Goal: Information Seeking & Learning: Learn about a topic

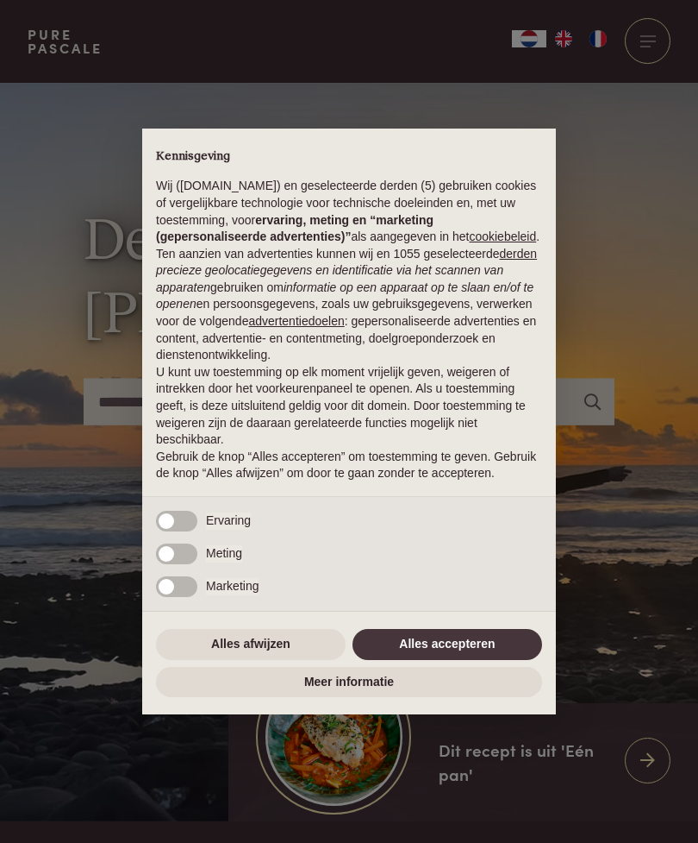
click at [291, 659] on button "Alles afwijzen" at bounding box center [251, 644] width 190 height 31
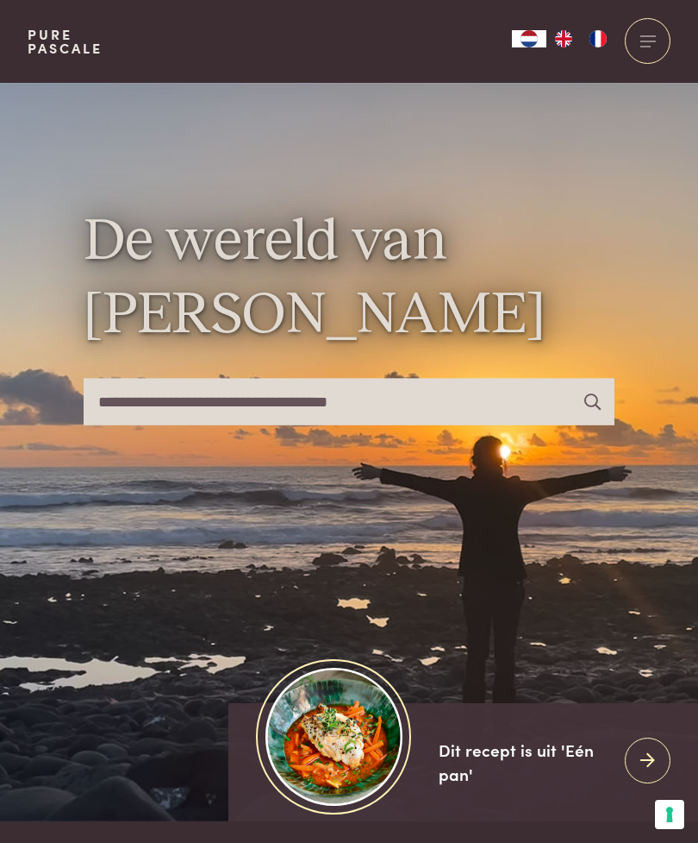
click at [347, 424] on input "text" at bounding box center [350, 402] width 532 height 46
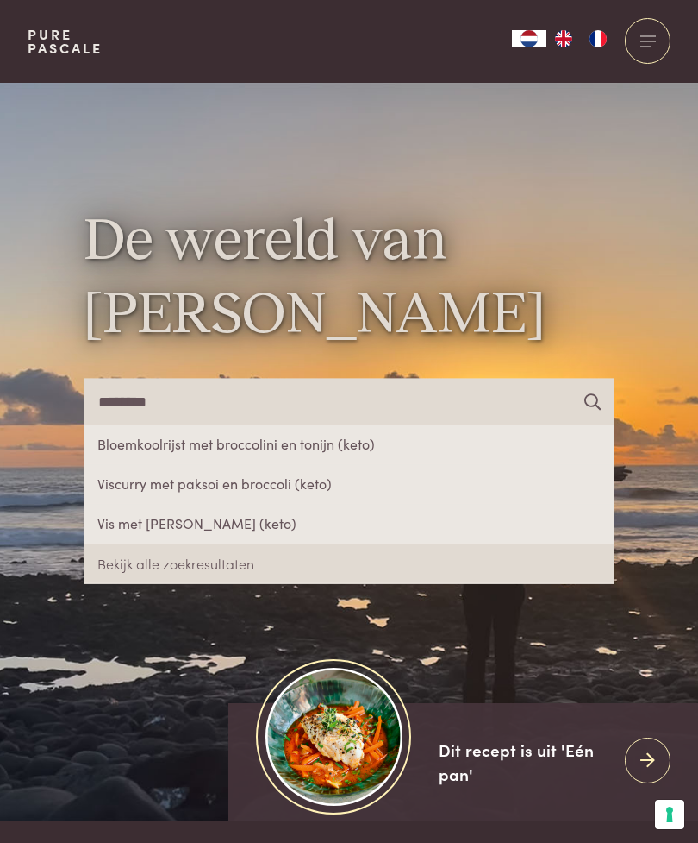
type input "********"
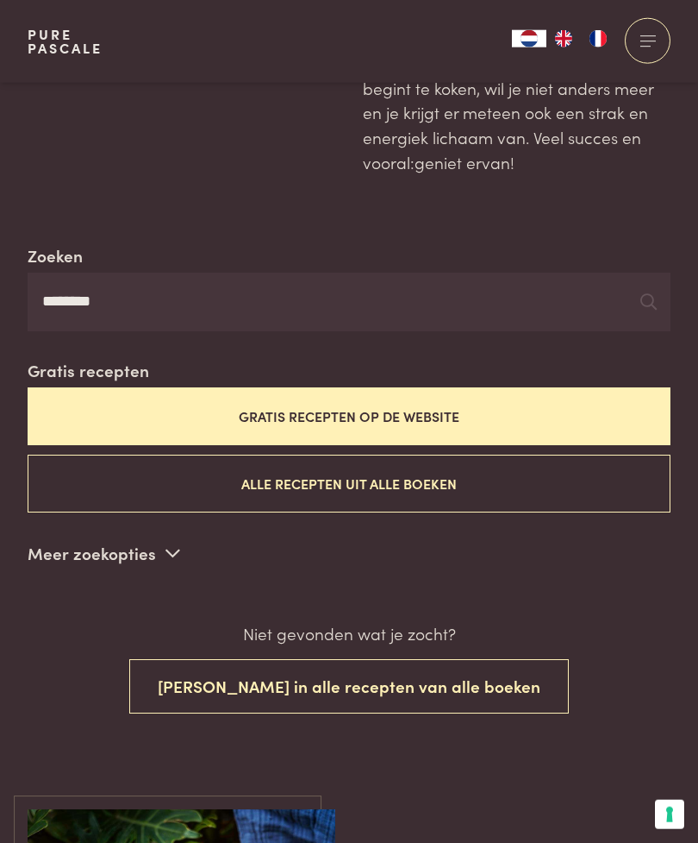
click at [185, 481] on button "Alle recepten uit alle boeken" at bounding box center [349, 483] width 643 height 58
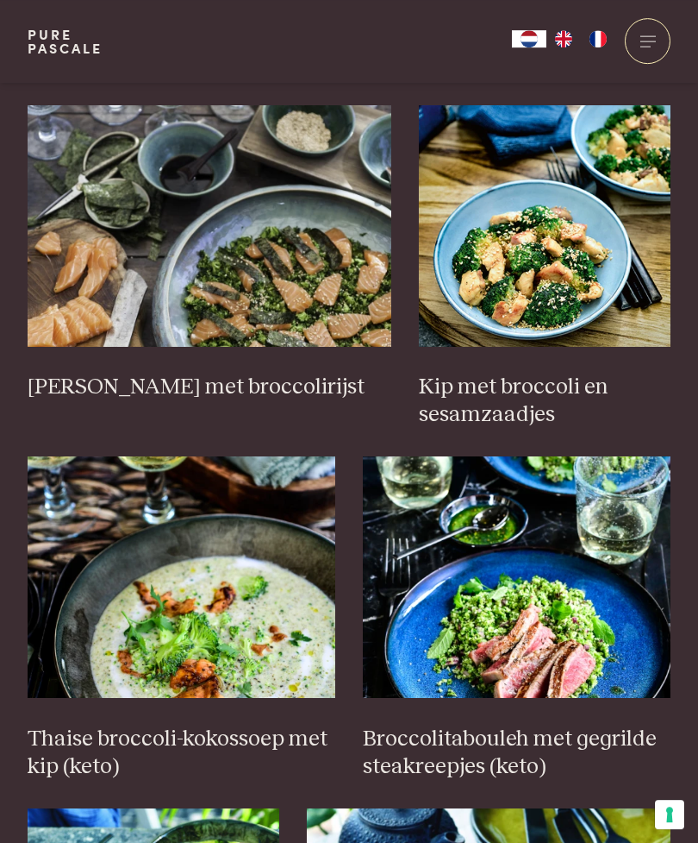
scroll to position [1454, 0]
click at [173, 624] on img at bounding box center [182, 576] width 308 height 241
